Goal: Task Accomplishment & Management: Manage account settings

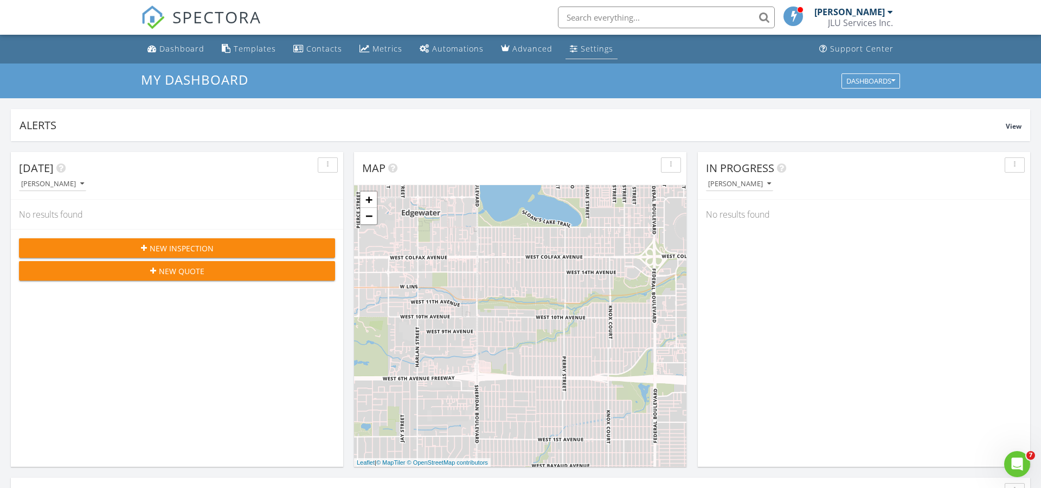
click at [581, 50] on div "Settings" at bounding box center [597, 48] width 33 height 10
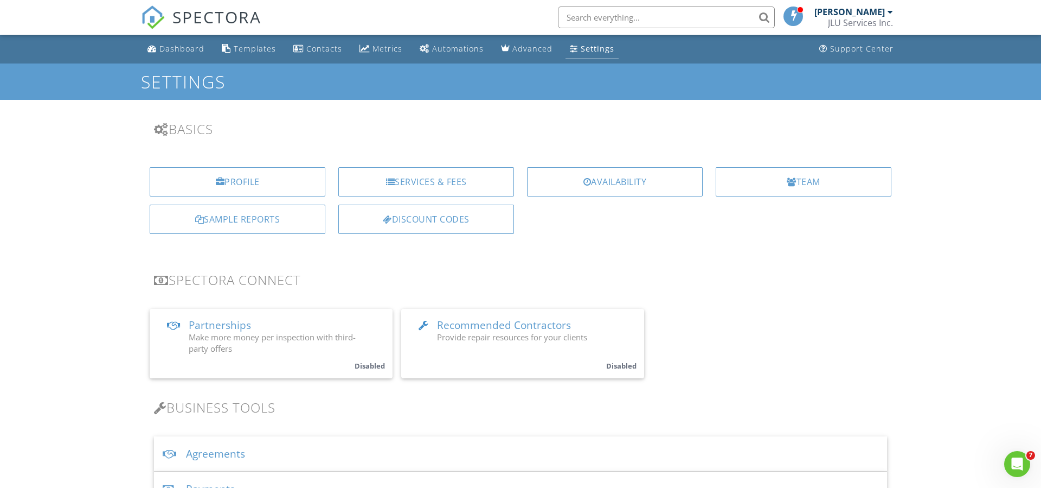
click at [855, 25] on div "JLU Services Inc." at bounding box center [860, 22] width 65 height 11
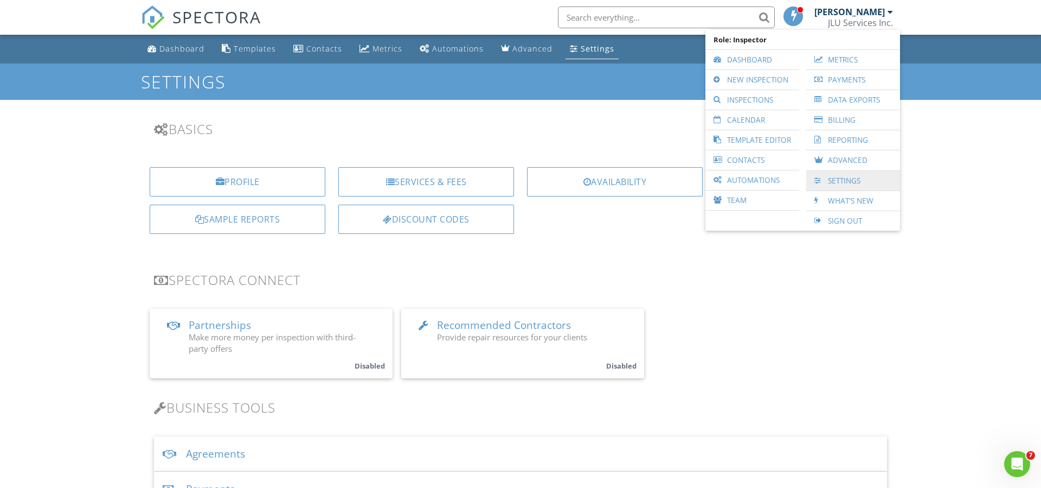
click at [842, 171] on link "Settings" at bounding box center [853, 181] width 83 height 20
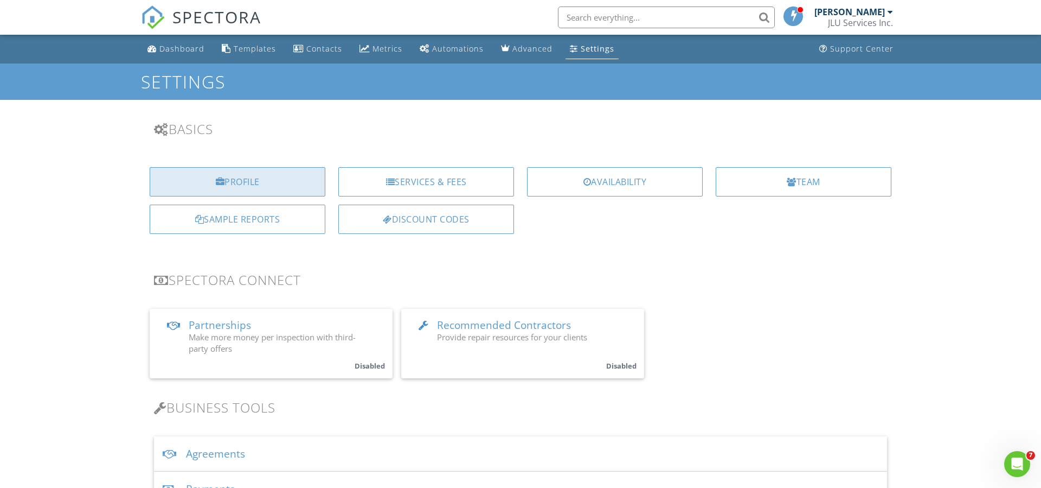
click at [252, 180] on div "Profile" at bounding box center [238, 181] width 176 height 29
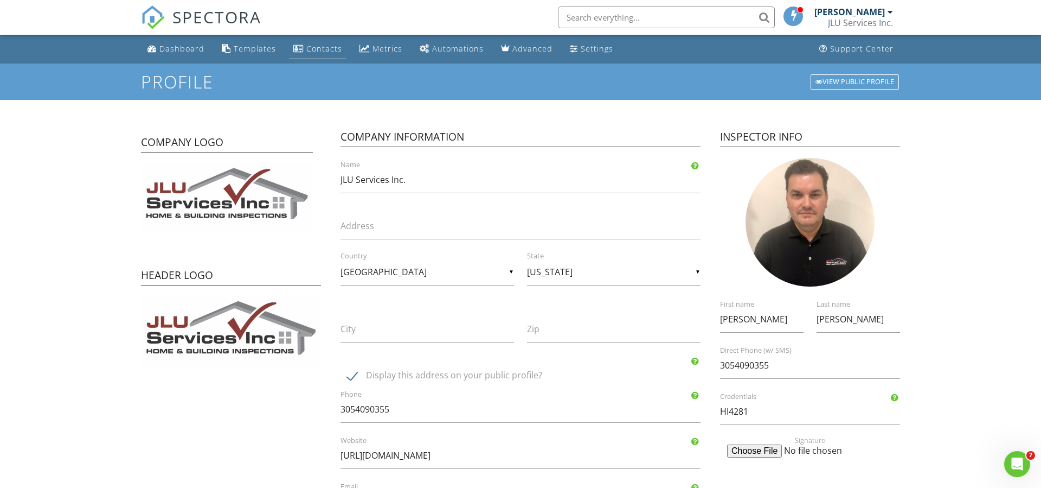
click at [310, 49] on div "Contacts" at bounding box center [324, 48] width 36 height 10
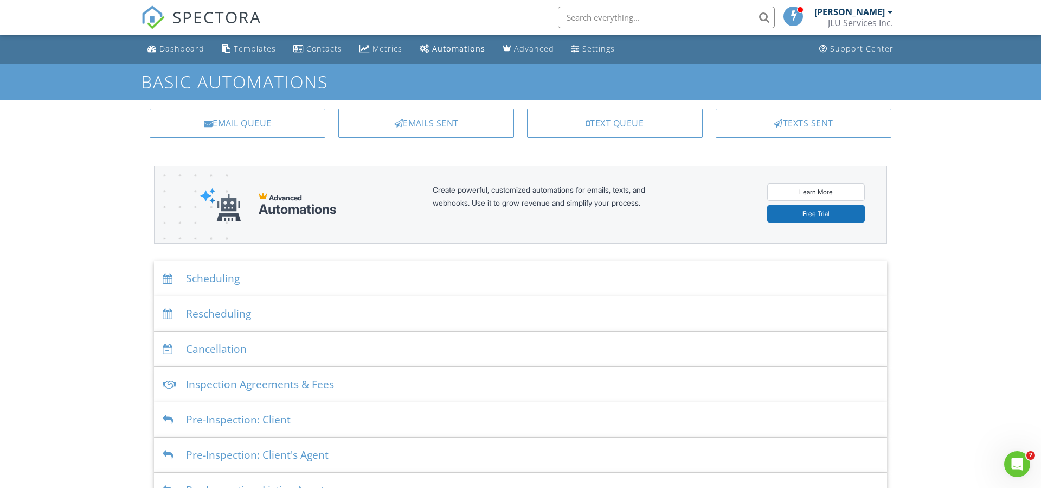
click at [200, 279] on div "Scheduling" at bounding box center [520, 278] width 733 height 35
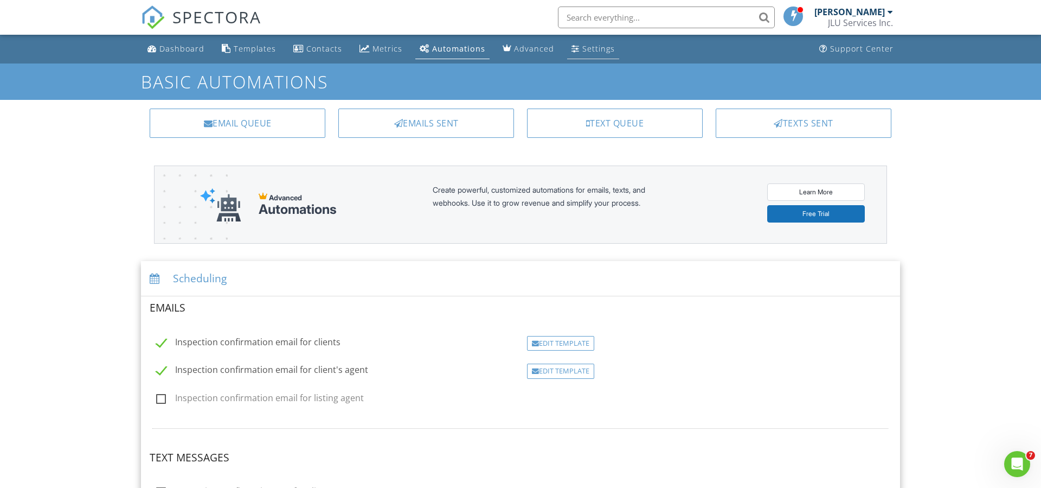
click at [589, 49] on div "Settings" at bounding box center [598, 48] width 33 height 10
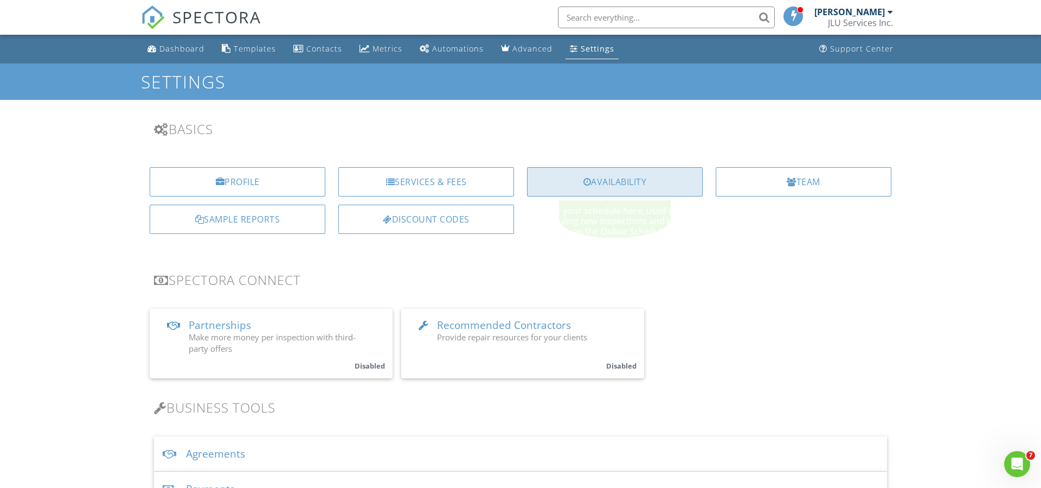
click at [629, 176] on div "Availability" at bounding box center [615, 181] width 176 height 29
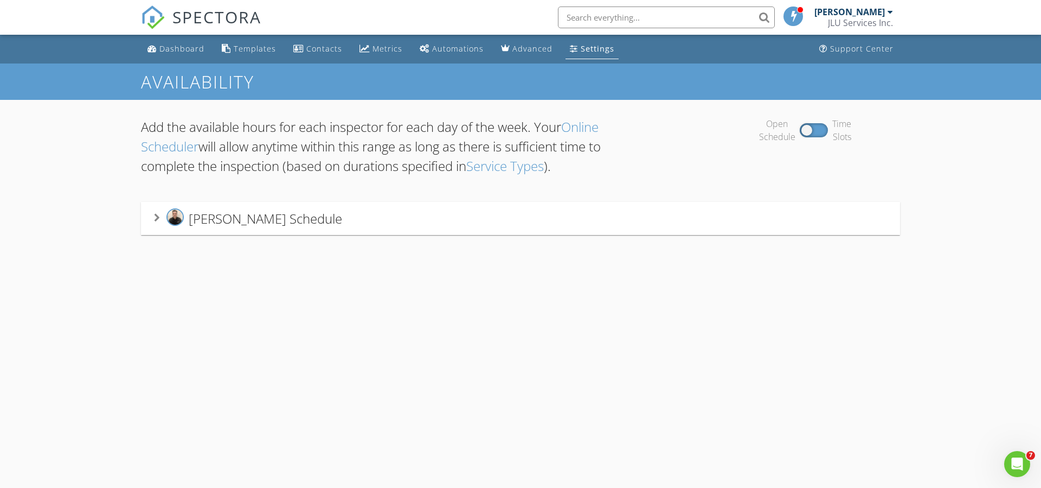
click at [580, 128] on link "Online Scheduler" at bounding box center [370, 136] width 458 height 37
click at [518, 169] on link "Service Types" at bounding box center [505, 166] width 78 height 18
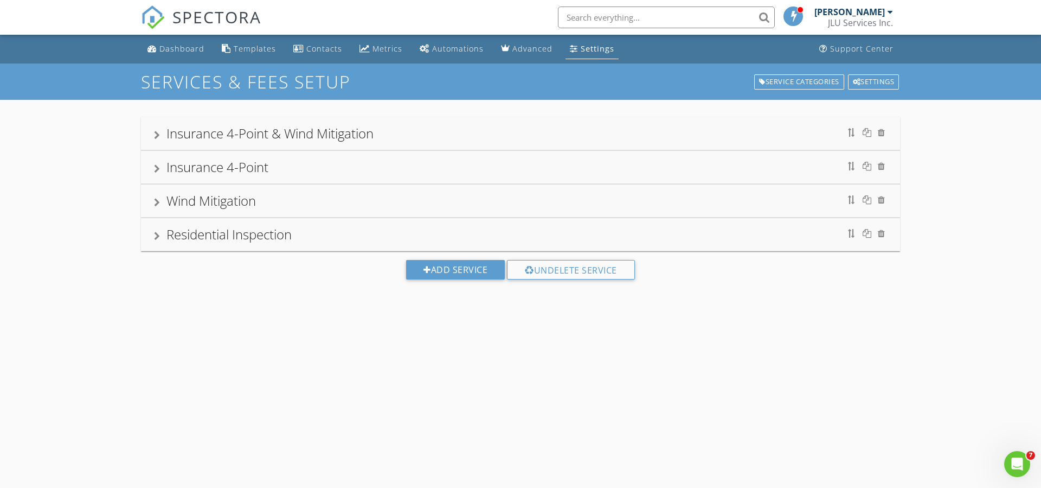
click at [155, 133] on div at bounding box center [157, 135] width 6 height 9
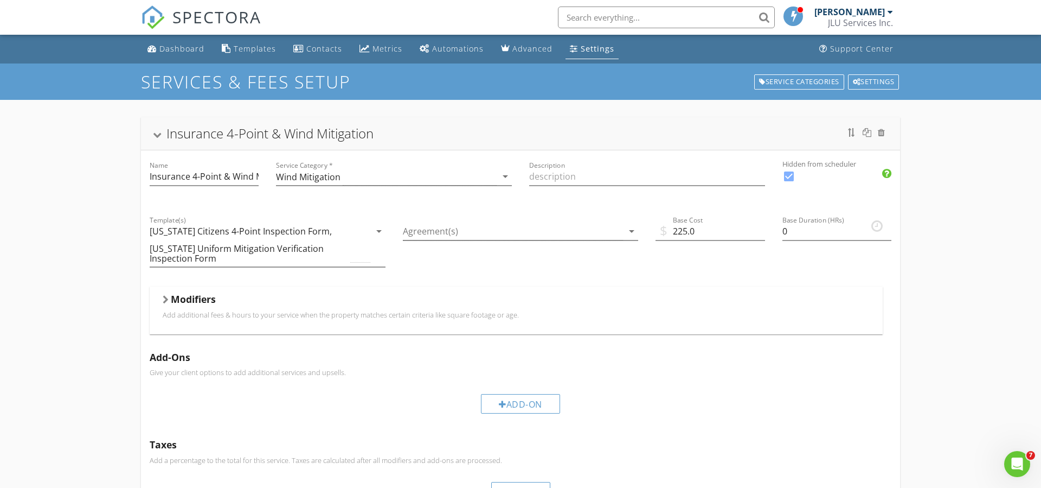
click at [155, 133] on div at bounding box center [157, 135] width 9 height 6
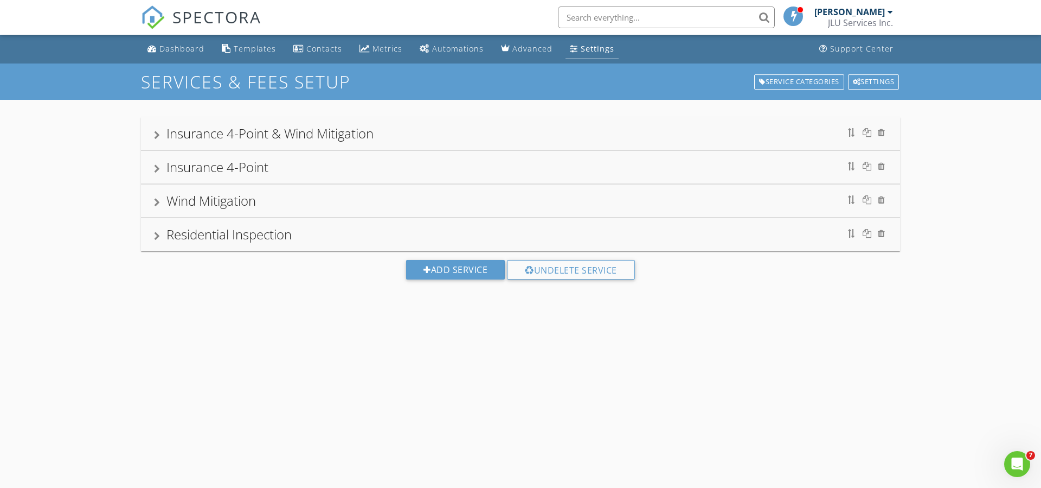
click at [155, 133] on div at bounding box center [157, 135] width 6 height 9
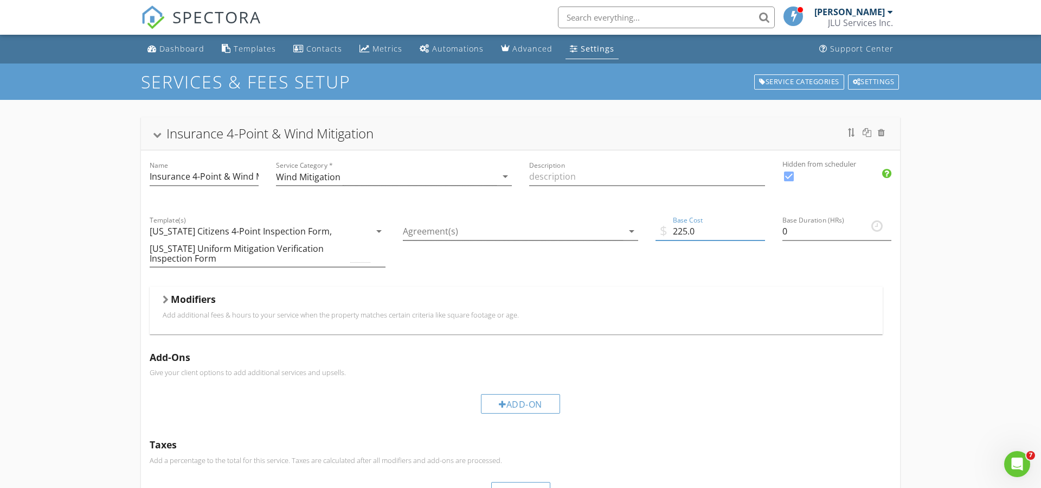
drag, startPoint x: 715, startPoint y: 234, endPoint x: 657, endPoint y: 232, distance: 58.1
click at [657, 232] on input "225.0" at bounding box center [710, 231] width 109 height 18
type input "350.00"
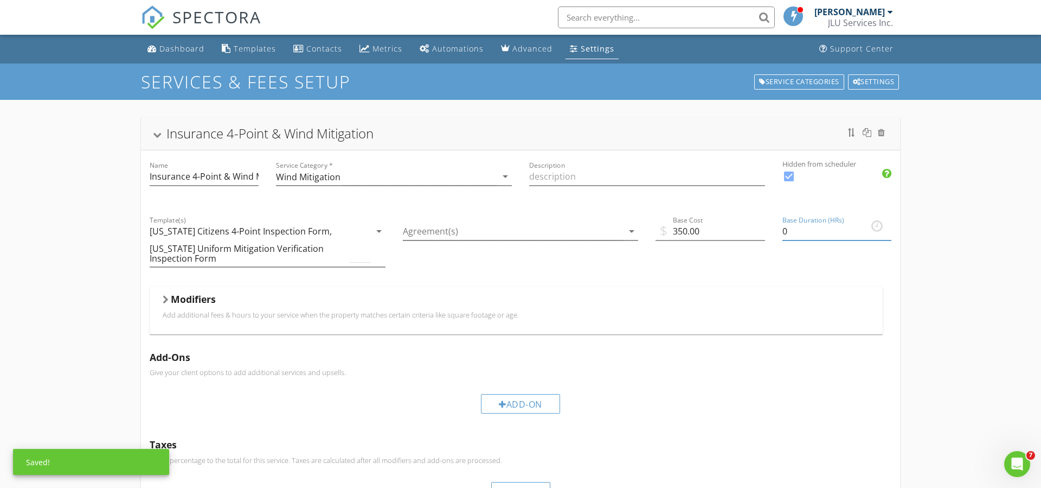
drag, startPoint x: 790, startPoint y: 229, endPoint x: 772, endPoint y: 228, distance: 18.4
click at [772, 228] on div "Name Insurance 4-Point & Wind Mitigation Service Category * Wind Mitigation arr…" at bounding box center [520, 363] width 759 height 427
type input "1"
click at [536, 208] on div "Agreement(s) arrow_drop_down" at bounding box center [520, 245] width 253 height 81
click at [591, 234] on div at bounding box center [513, 231] width 221 height 18
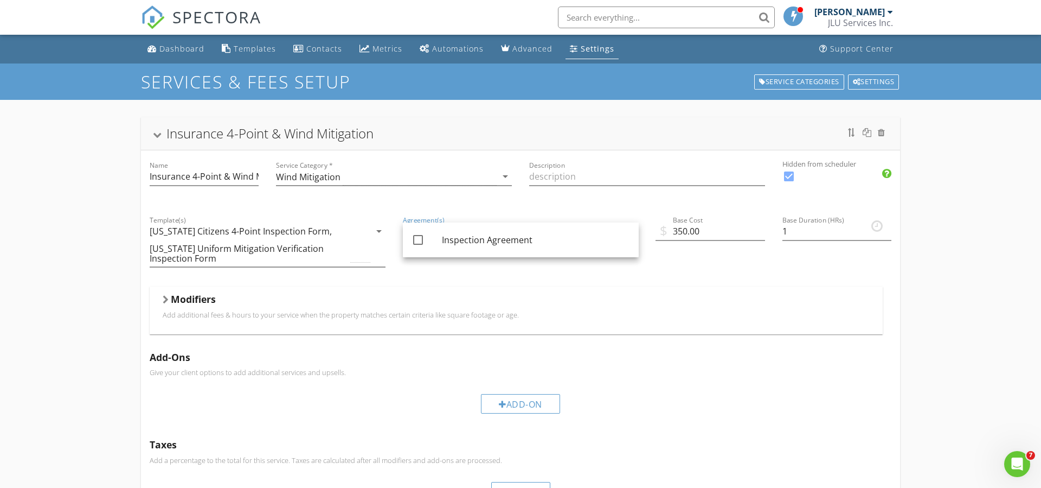
click at [458, 203] on div "Service Category * Wind Mitigation arrow_drop_down" at bounding box center [393, 177] width 253 height 55
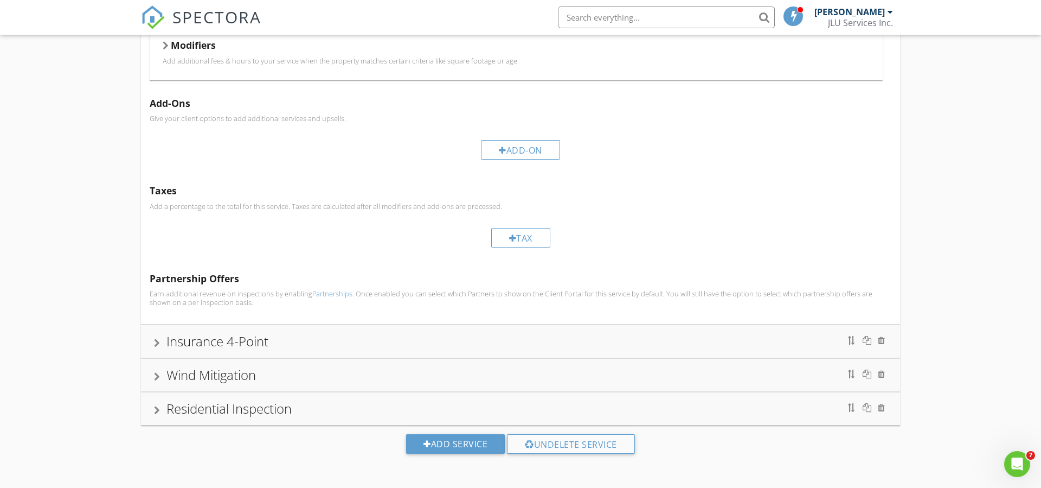
scroll to position [254, 0]
click at [162, 342] on div "Insurance 4-Point" at bounding box center [520, 341] width 733 height 20
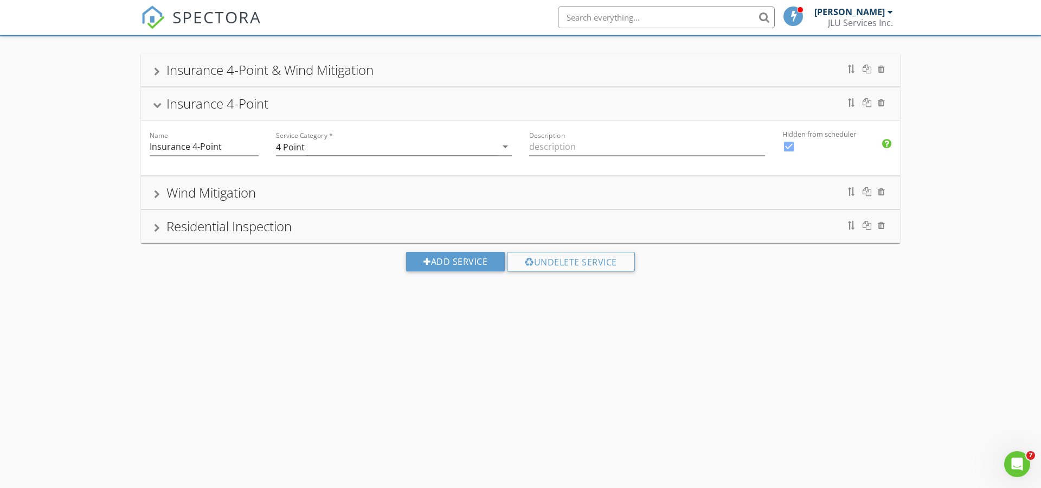
scroll to position [63, 0]
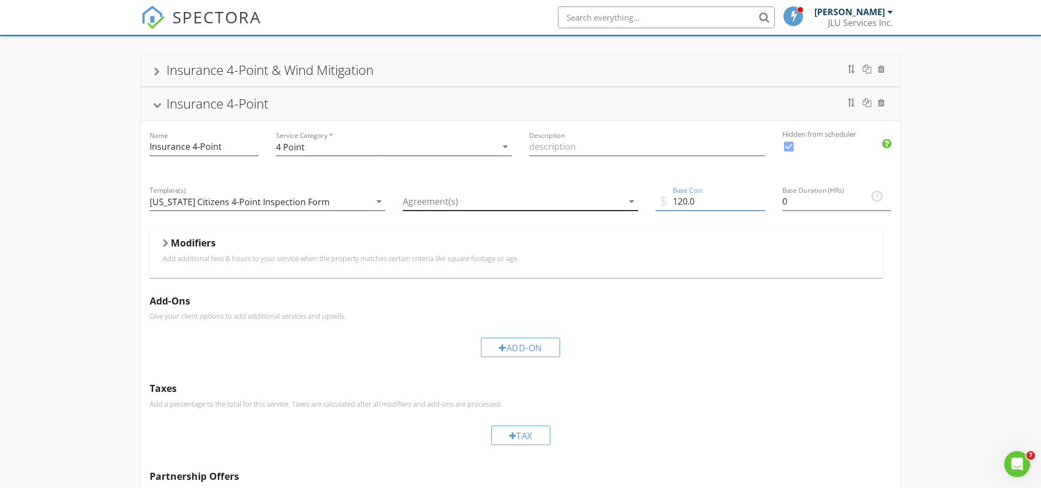
drag, startPoint x: 705, startPoint y: 203, endPoint x: 629, endPoint y: 199, distance: 76.6
click at [629, 199] on div "Name Insurance 4-Point Service Category * 4 Point arrow_drop_down Description H…" at bounding box center [520, 320] width 759 height 401
type input "1"
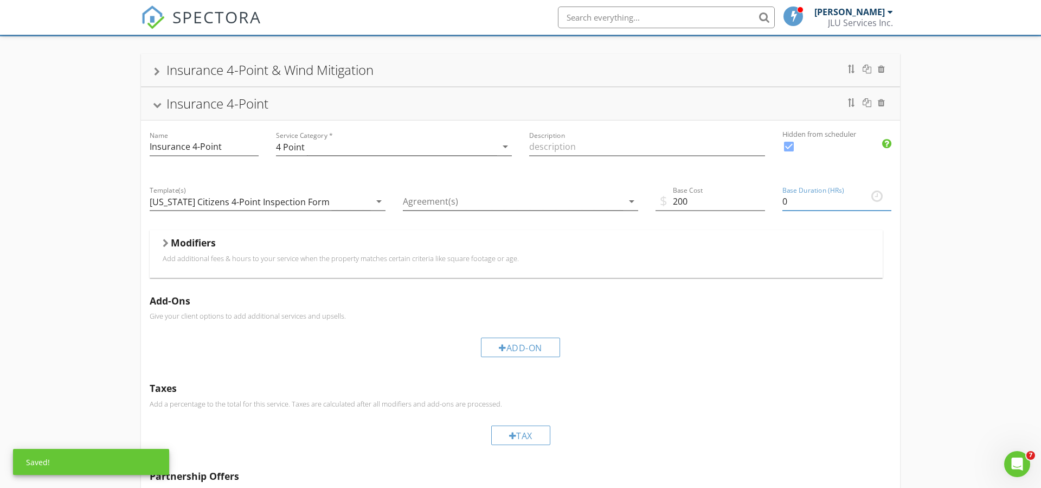
click at [791, 202] on input "0" at bounding box center [837, 202] width 109 height 18
drag, startPoint x: 790, startPoint y: 203, endPoint x: 751, endPoint y: 201, distance: 39.1
click at [751, 201] on div "Name Insurance 4-Point Service Category * 4 Point arrow_drop_down Description H…" at bounding box center [520, 320] width 759 height 401
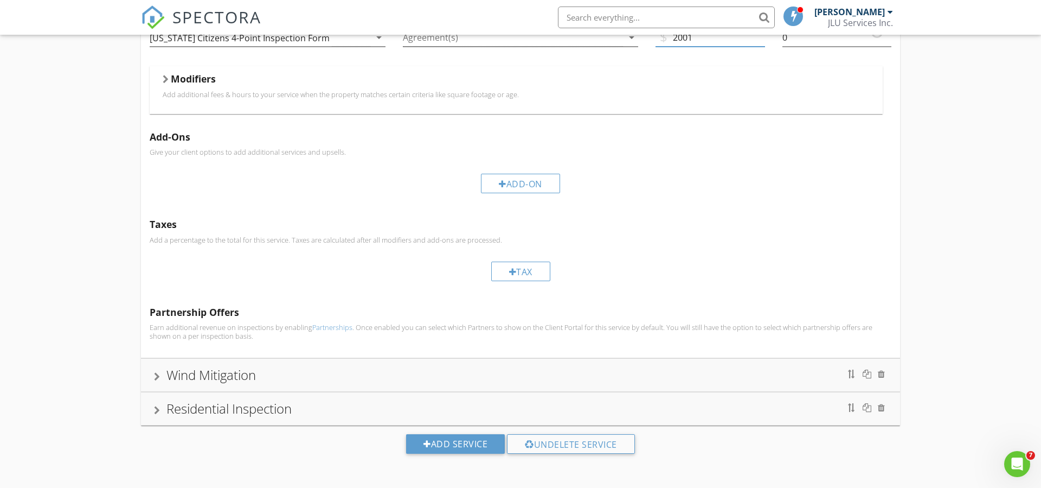
type input "2001"
click at [197, 373] on div "Wind Mitigation" at bounding box center [210, 375] width 89 height 18
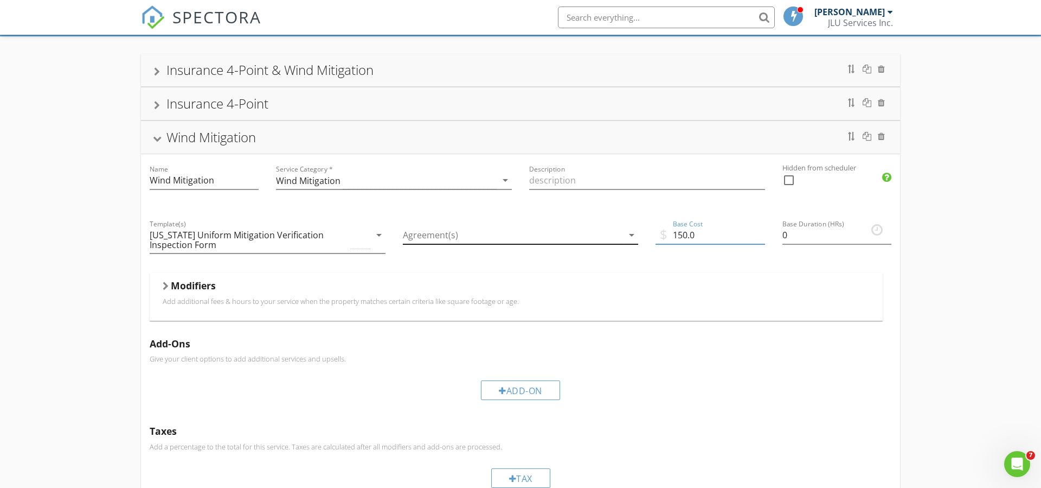
drag, startPoint x: 702, startPoint y: 234, endPoint x: 627, endPoint y: 233, distance: 74.8
click at [627, 233] on div "Name Wind Mitigation Service Category * Wind Mitigation arrow_drop_down Descrip…" at bounding box center [520, 359] width 759 height 410
type input "200"
click at [277, 315] on div "Modifiers Add additional fees & hours to your service when the property matches…" at bounding box center [516, 296] width 733 height 47
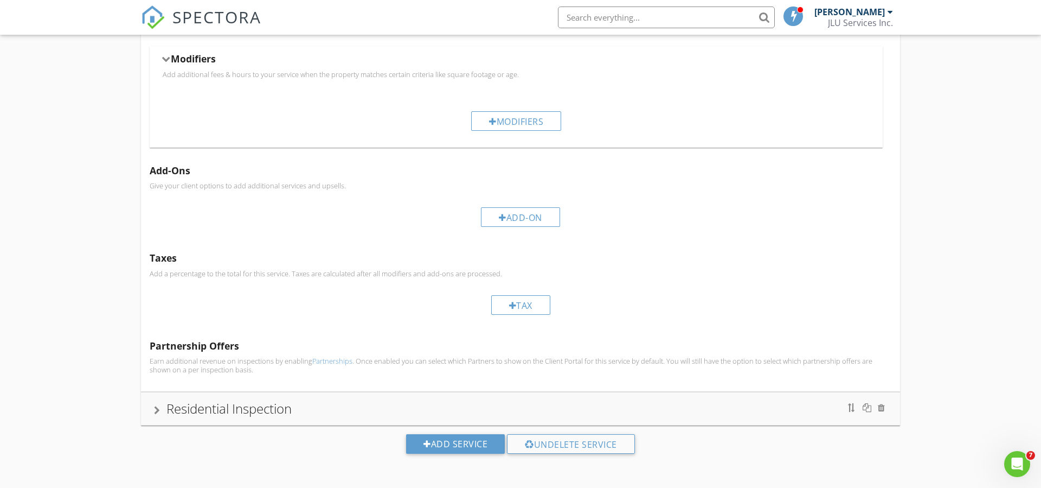
scroll to position [290, 0]
click at [236, 413] on div "Residential Inspection" at bounding box center [228, 408] width 125 height 18
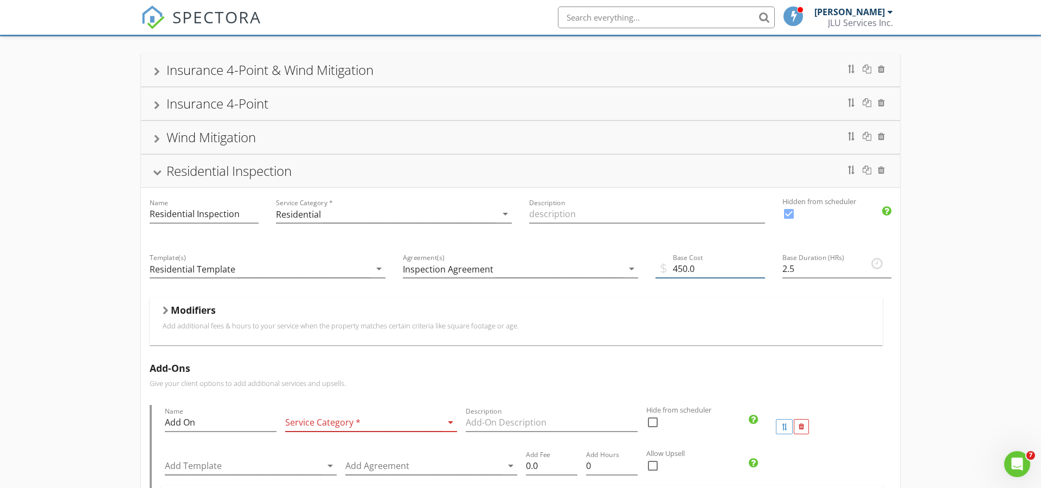
click at [678, 268] on input "450.0" at bounding box center [710, 269] width 109 height 18
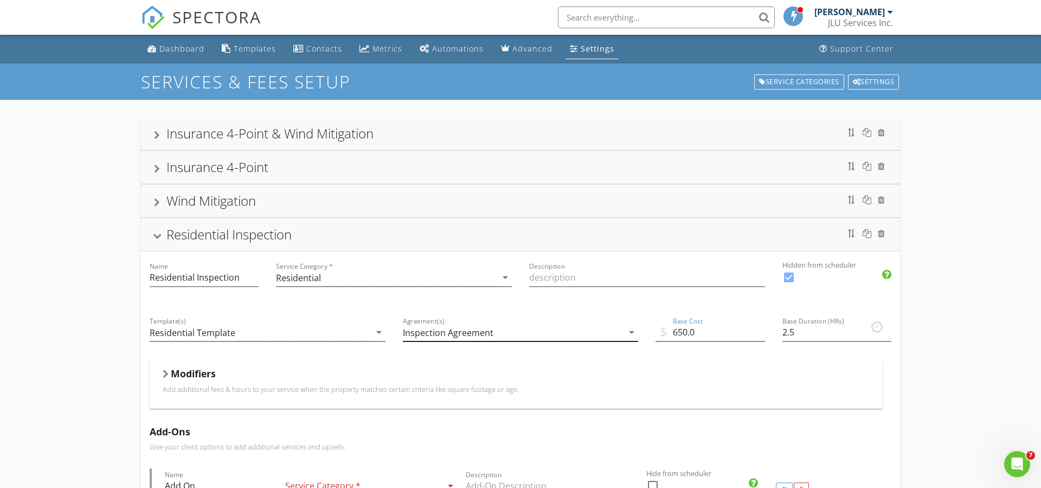
scroll to position [0, 0]
type input "650.0"
click at [796, 78] on div "Service Categories" at bounding box center [799, 81] width 90 height 15
